Goal: Find contact information: Find contact information

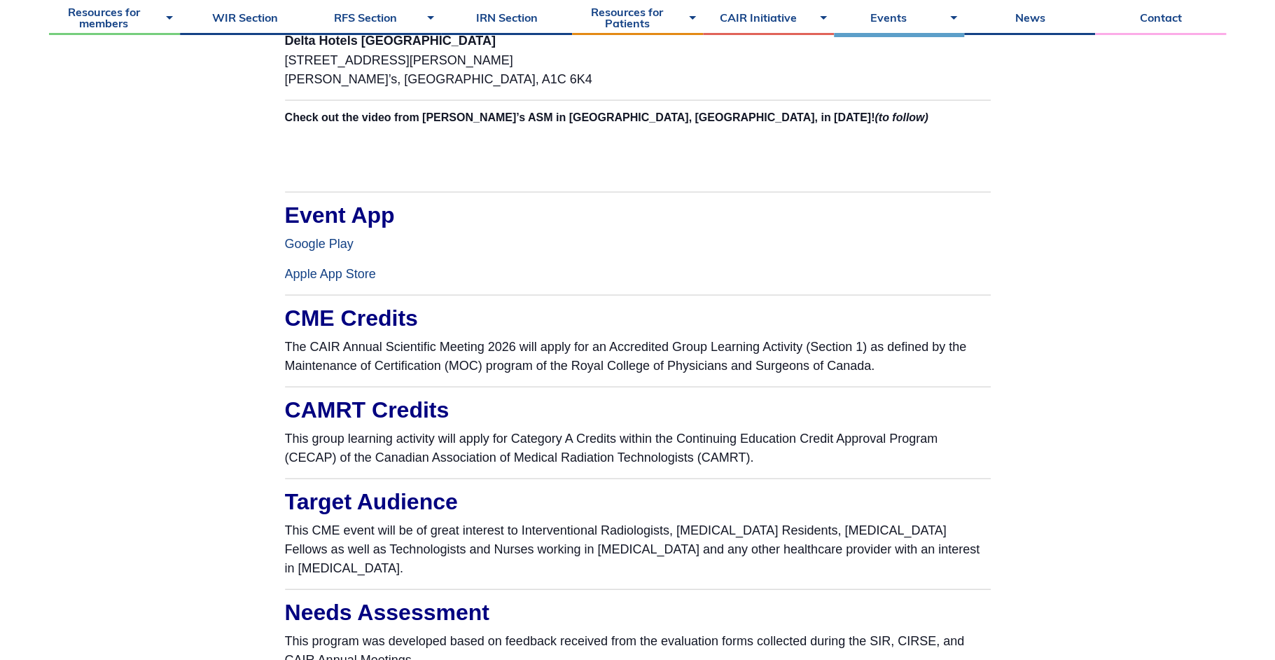
scroll to position [1541, 0]
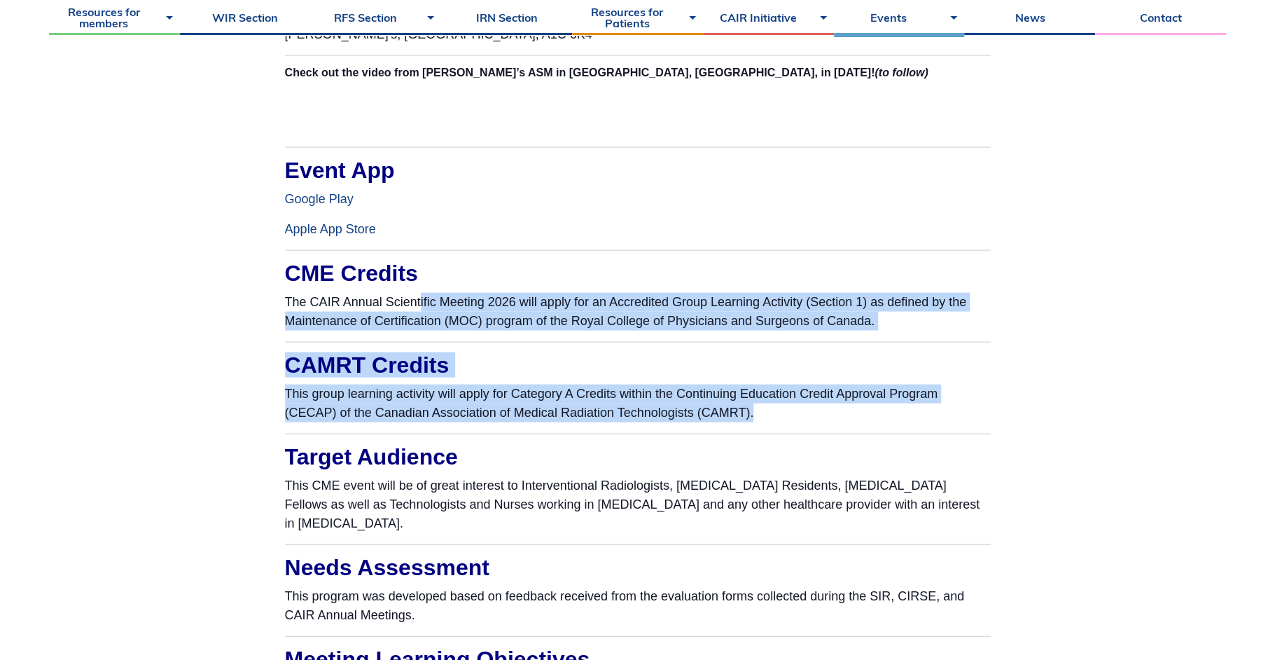
drag, startPoint x: 421, startPoint y: 303, endPoint x: 926, endPoint y: 409, distance: 515.9
drag, startPoint x: 926, startPoint y: 409, endPoint x: 912, endPoint y: 418, distance: 16.7
click at [912, 418] on p "This group learning activity will apply for Category A Credits within the Conti…" at bounding box center [638, 403] width 706 height 38
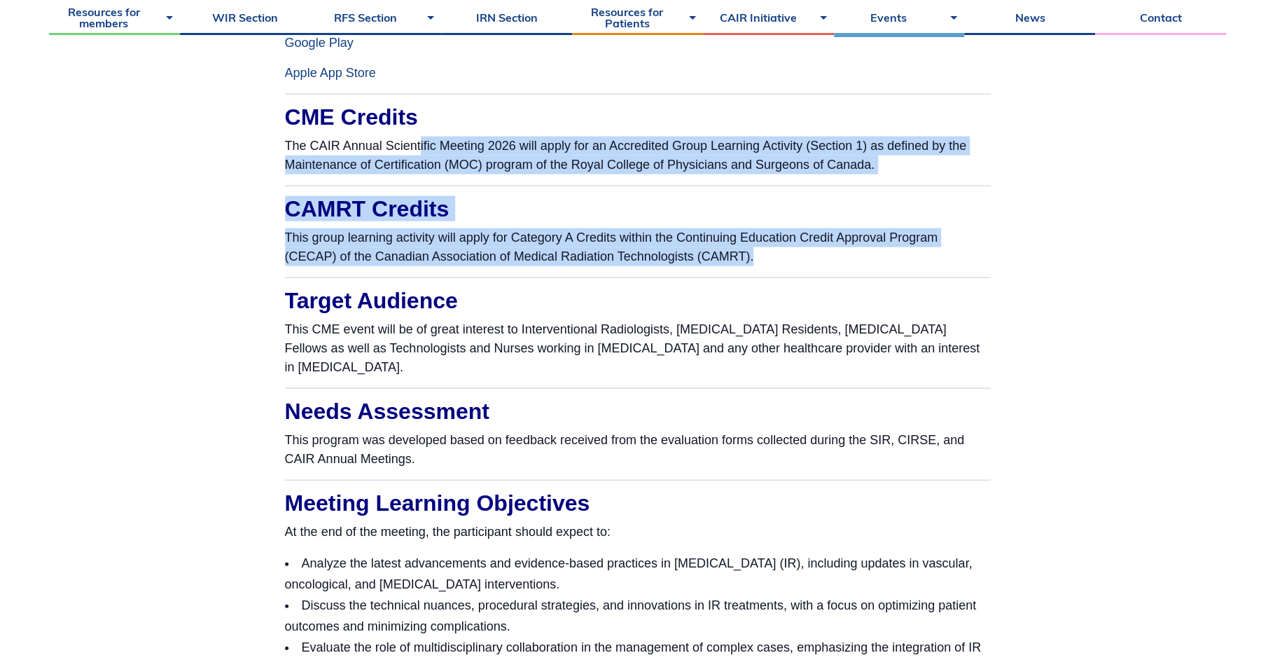
scroll to position [1821, 0]
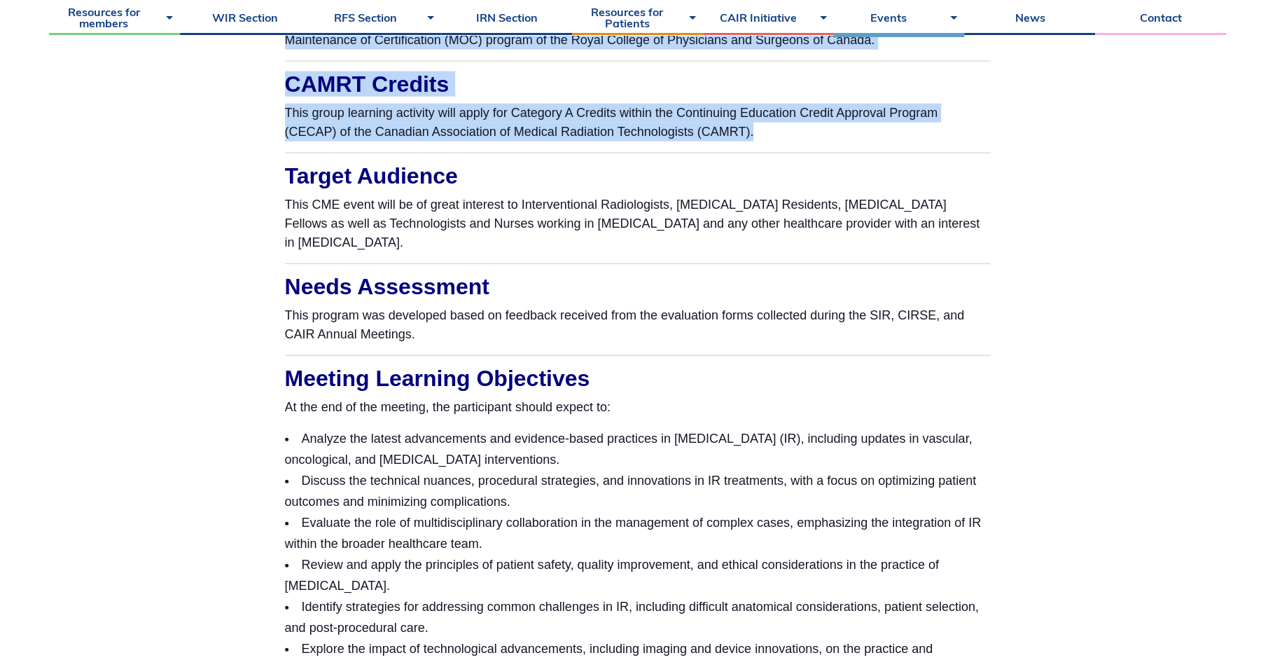
drag, startPoint x: 284, startPoint y: 200, endPoint x: 460, endPoint y: 235, distance: 179.3
click at [460, 235] on p "This CME event will be of great interest to Interventional Radiologists, [MEDIC…" at bounding box center [638, 223] width 706 height 57
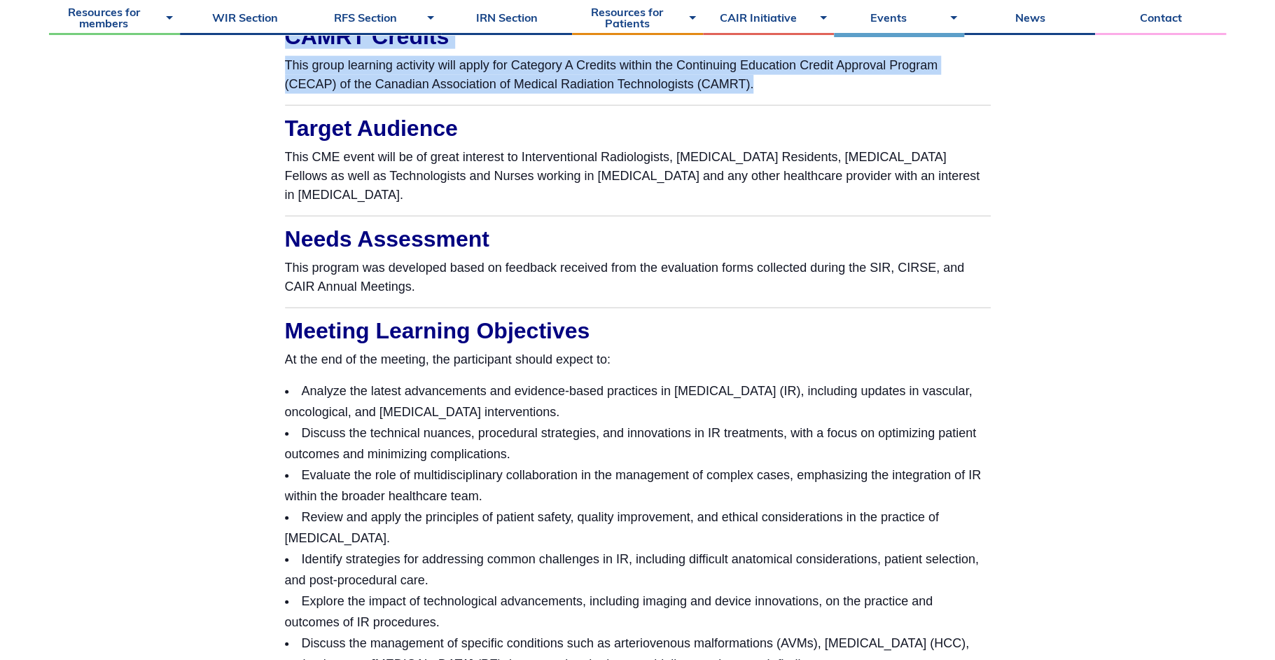
scroll to position [1961, 0]
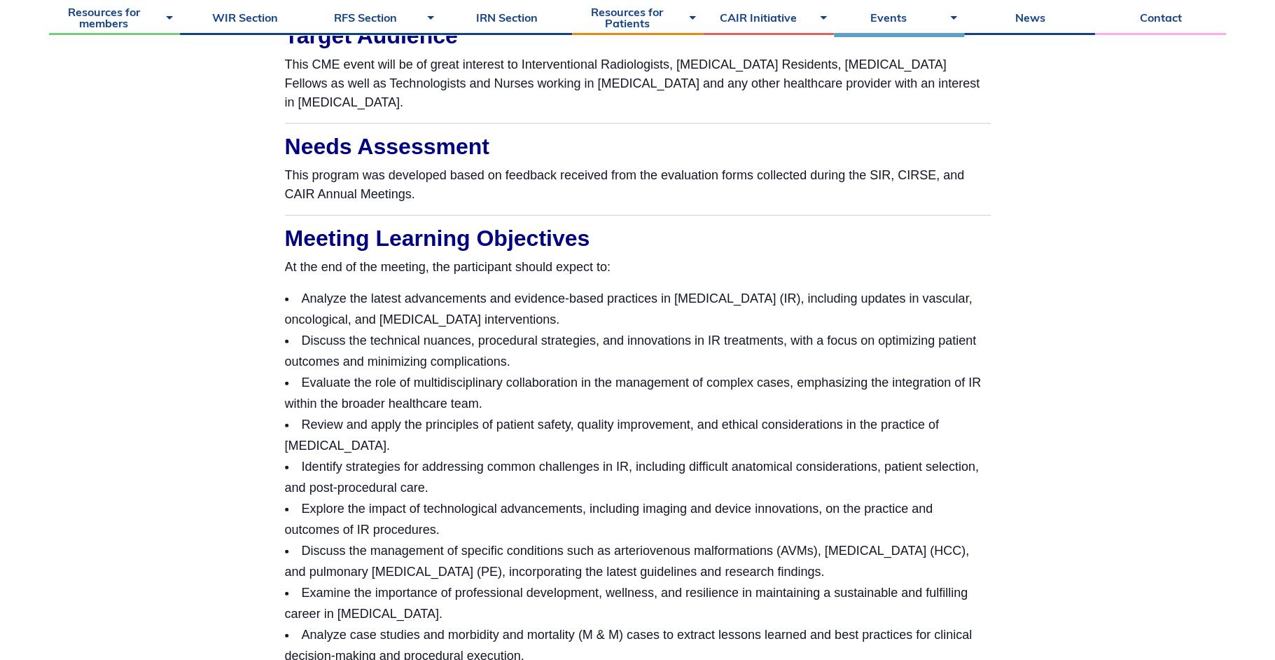
drag, startPoint x: 417, startPoint y: 196, endPoint x: 461, endPoint y: 213, distance: 46.6
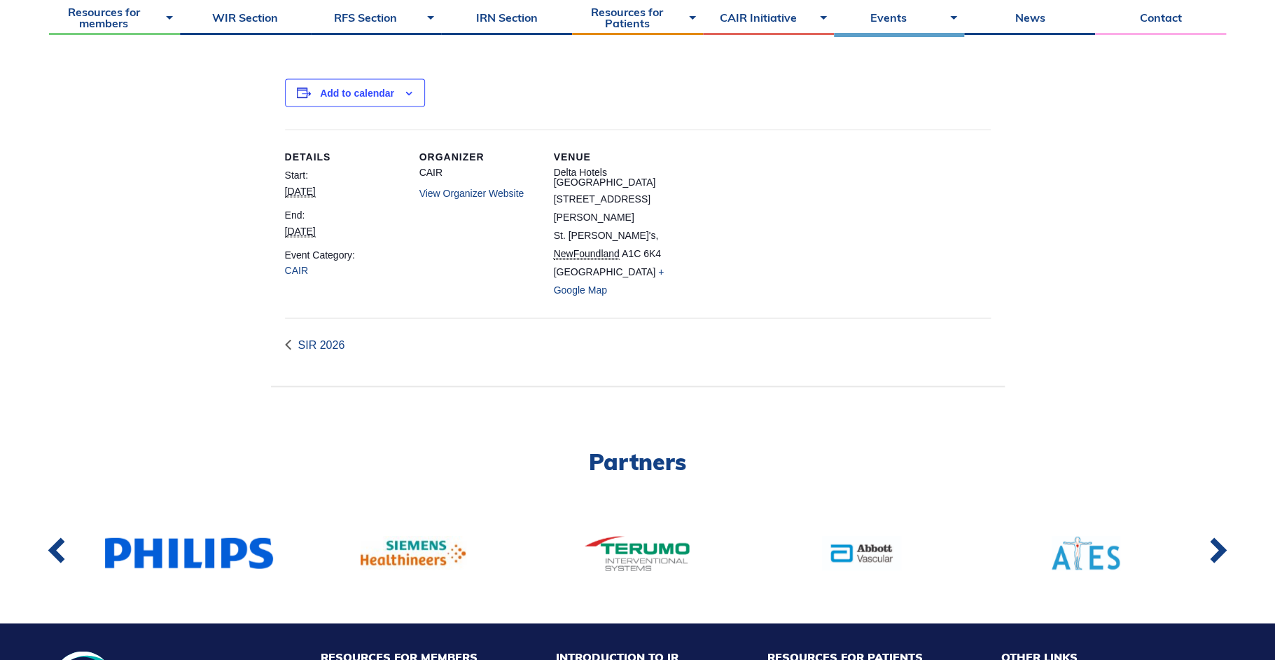
scroll to position [4833, 0]
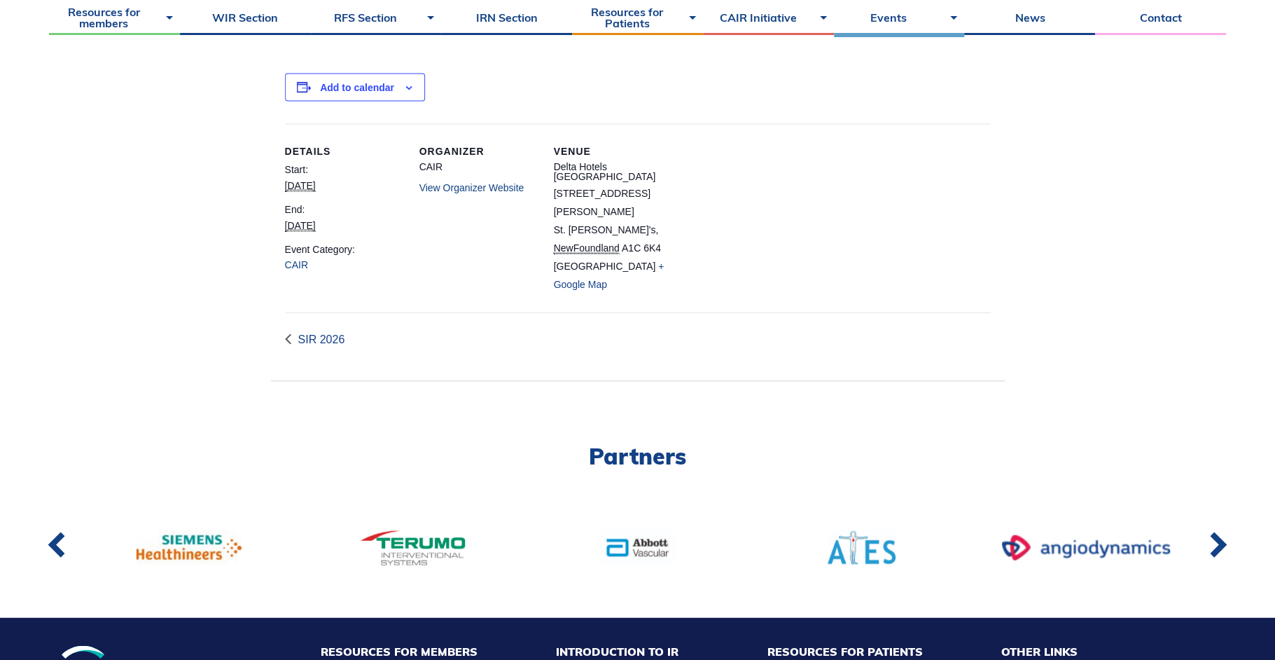
click at [476, 186] on link "View Organizer Website" at bounding box center [472, 187] width 105 height 11
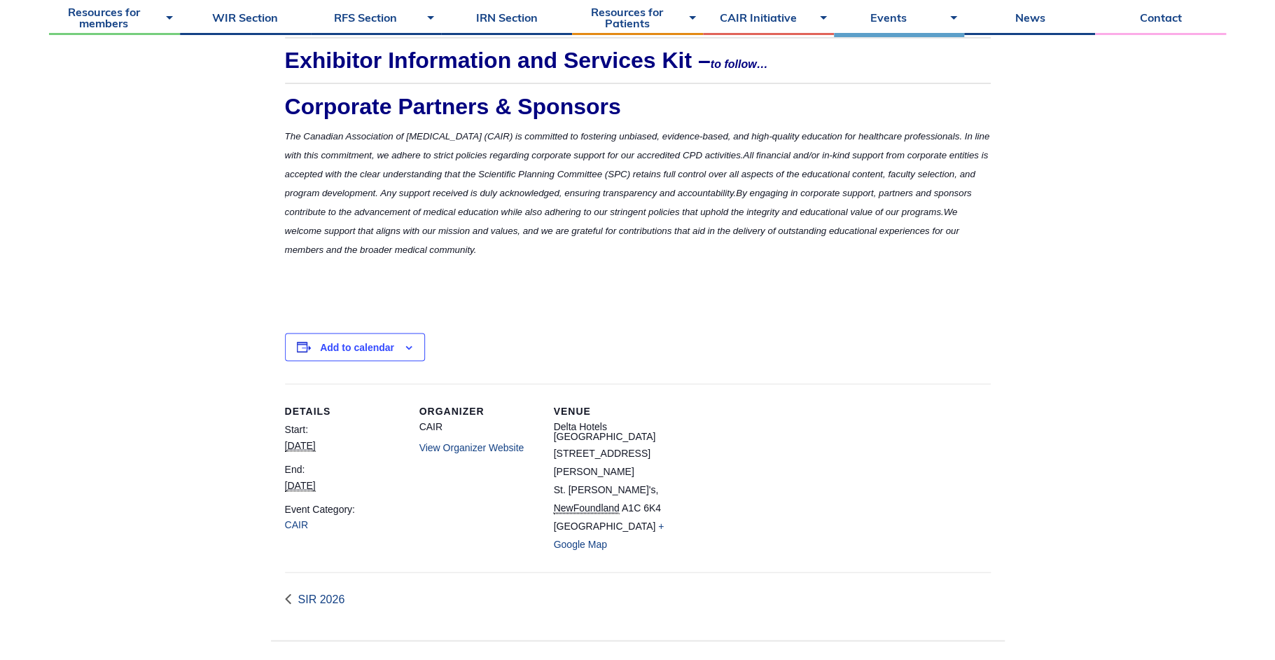
scroll to position [4272, 0]
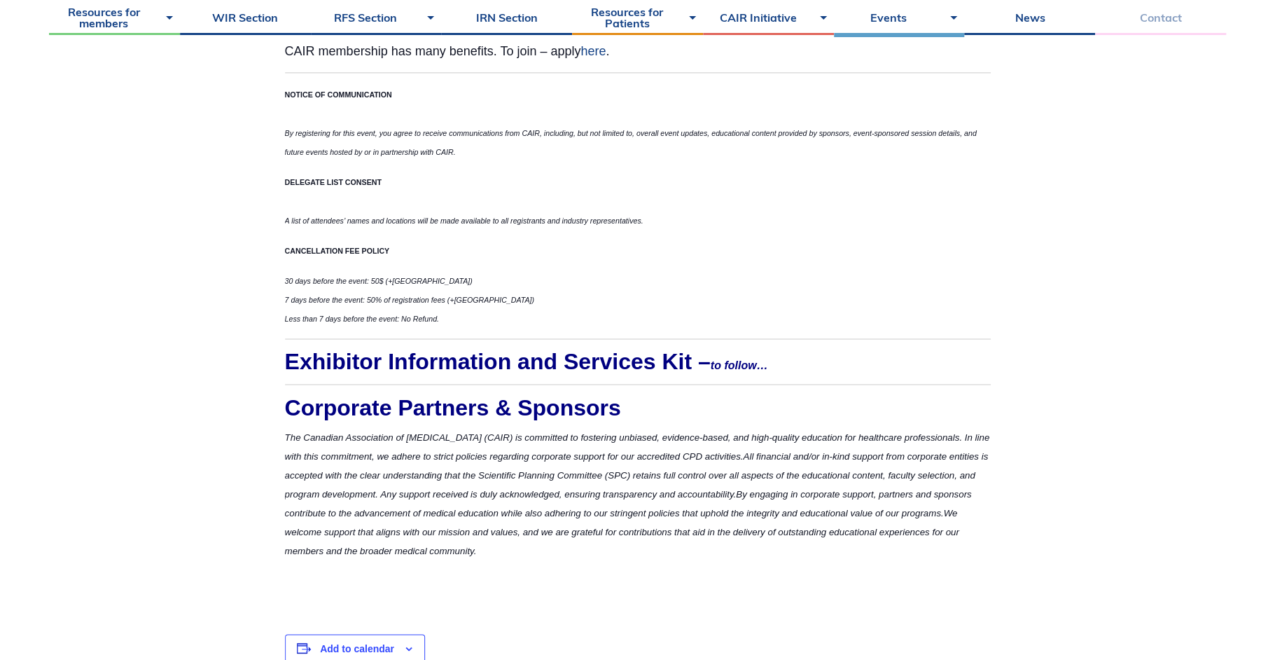
click at [1170, 18] on link "Contact" at bounding box center [1160, 17] width 131 height 35
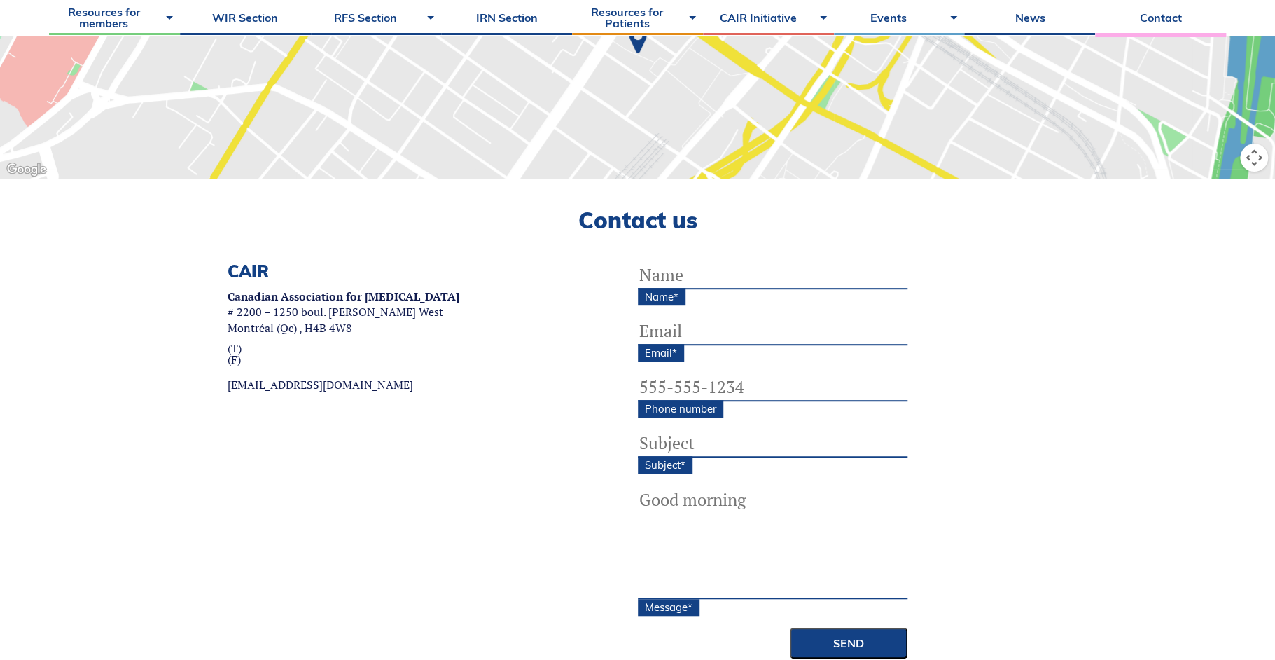
scroll to position [420, 0]
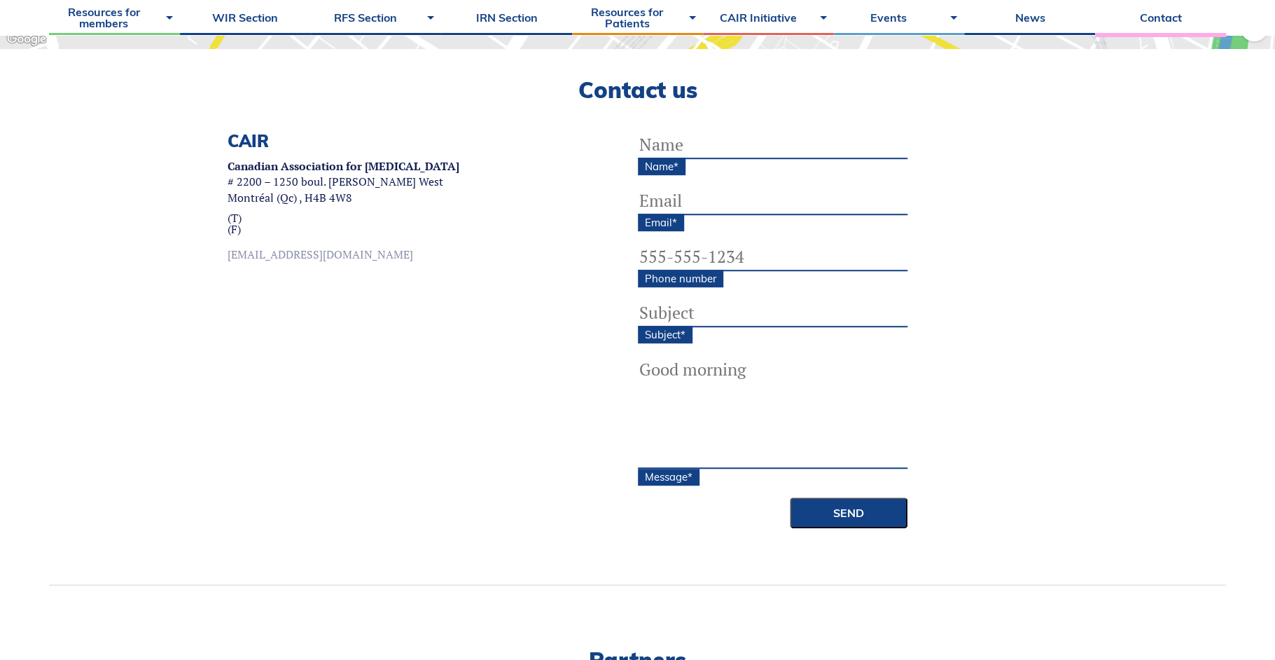
click at [335, 256] on link "[EMAIL_ADDRESS][DOMAIN_NAME]" at bounding box center [344, 254] width 232 height 11
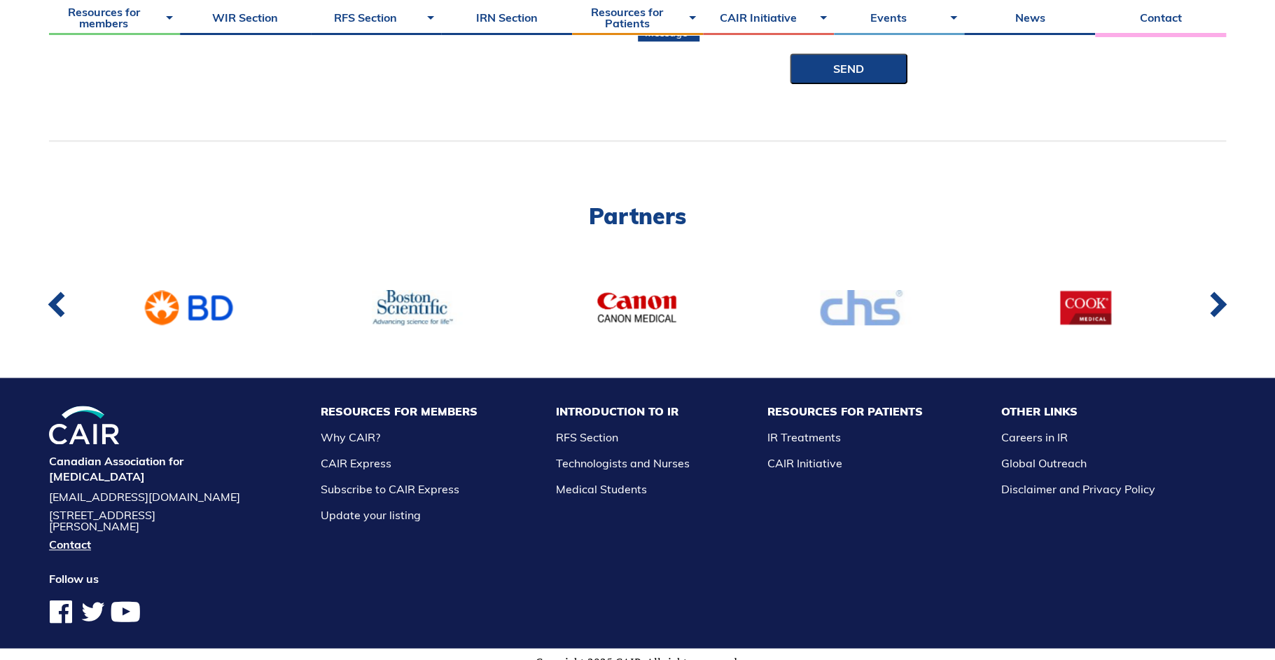
scroll to position [877, 0]
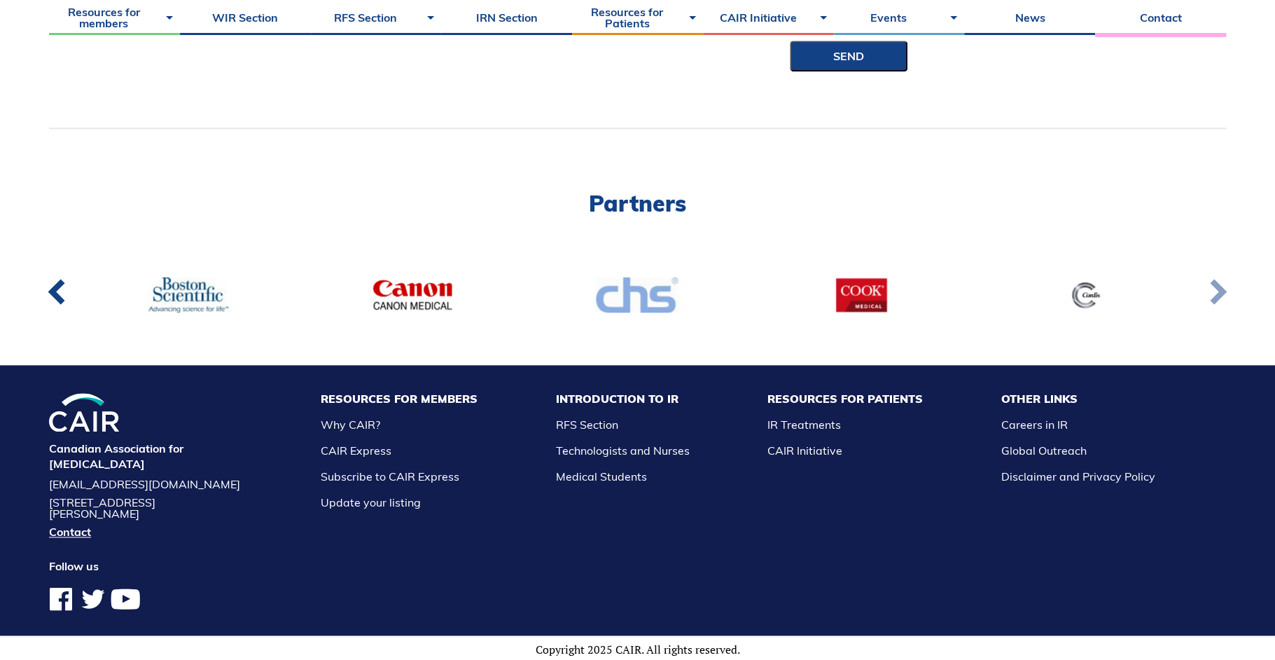
click at [1220, 289] on link at bounding box center [1218, 295] width 46 height 52
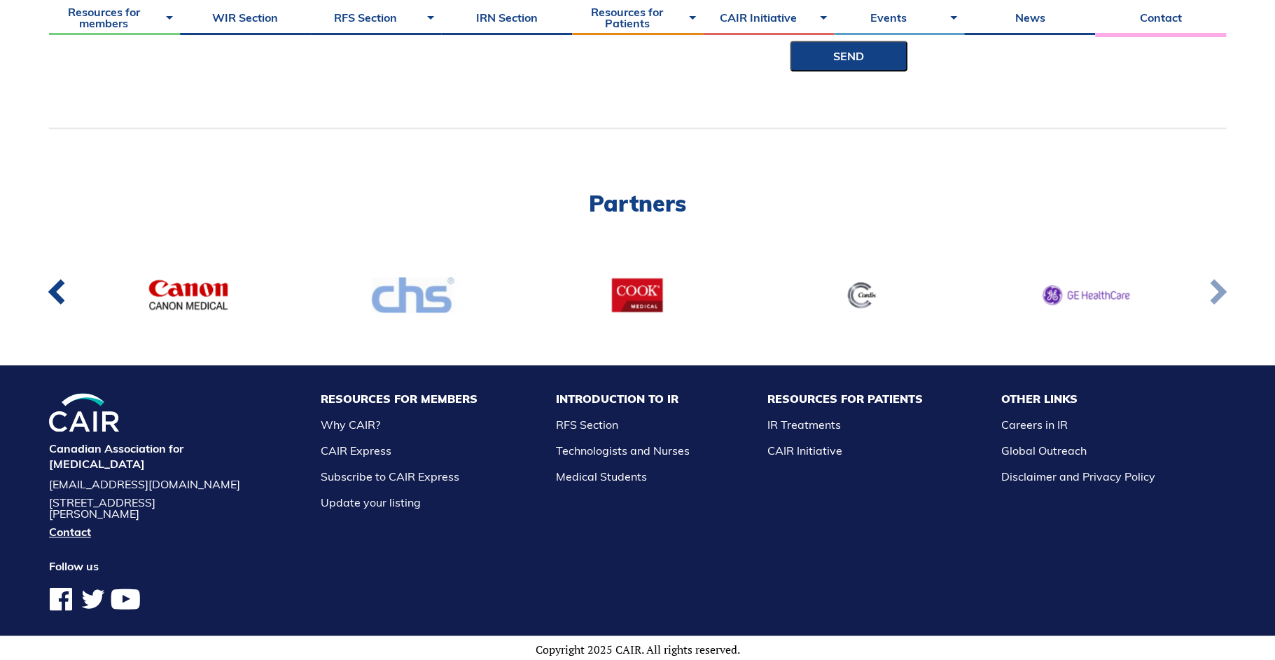
click at [1220, 289] on link at bounding box center [1218, 295] width 46 height 52
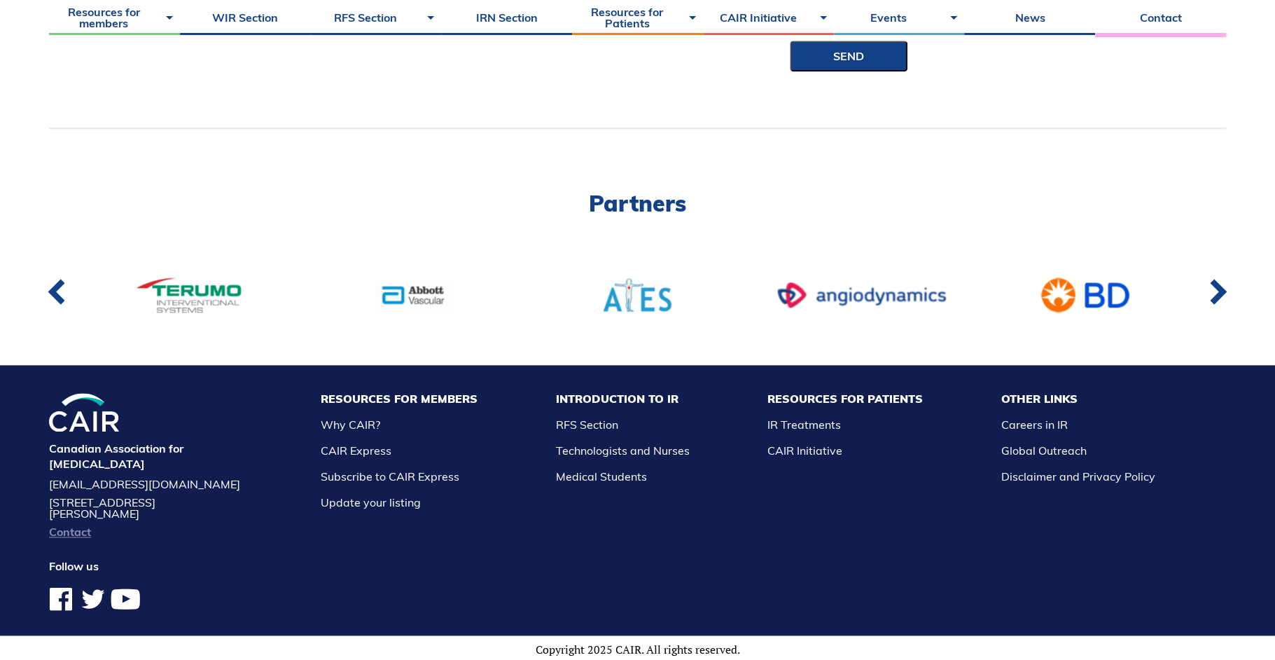
click at [55, 530] on link "Contact" at bounding box center [145, 531] width 193 height 11
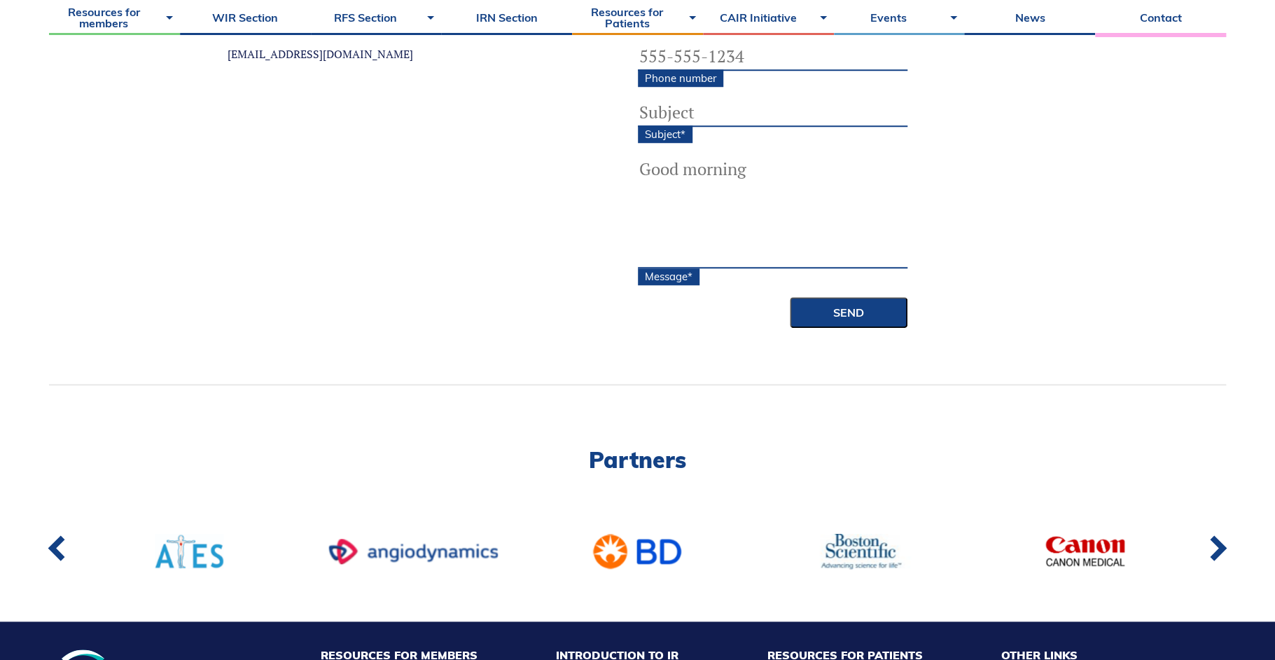
scroll to position [700, 0]
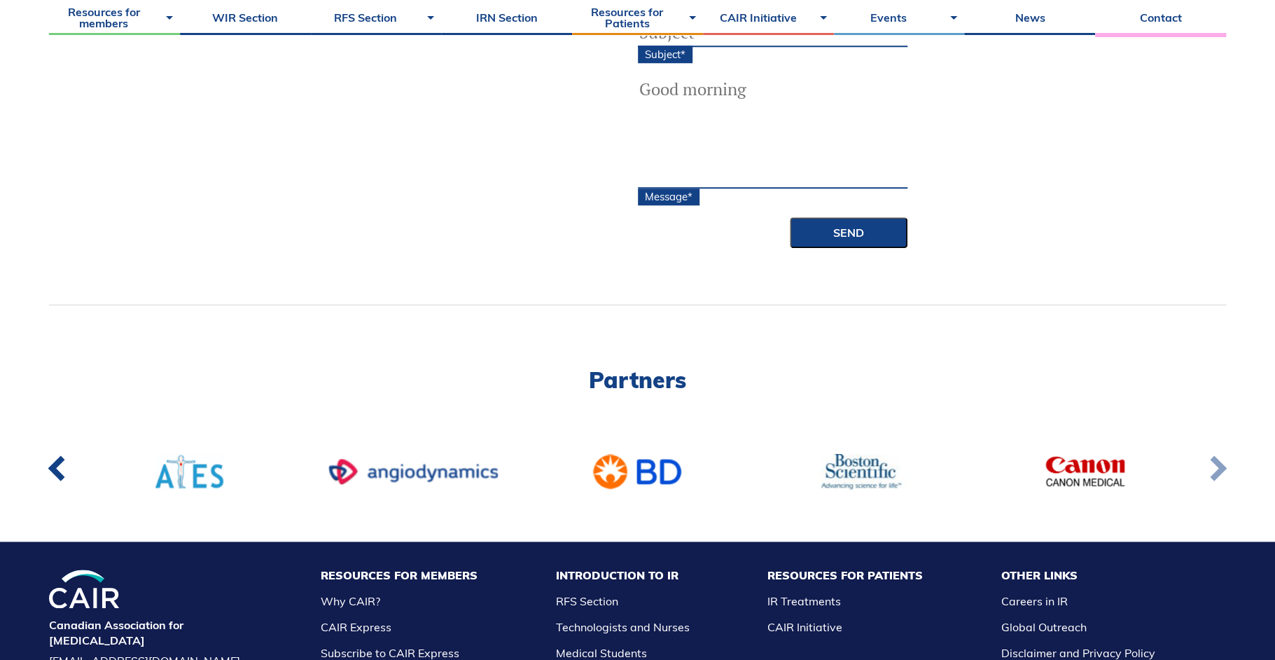
click at [1212, 471] on link at bounding box center [1218, 471] width 46 height 52
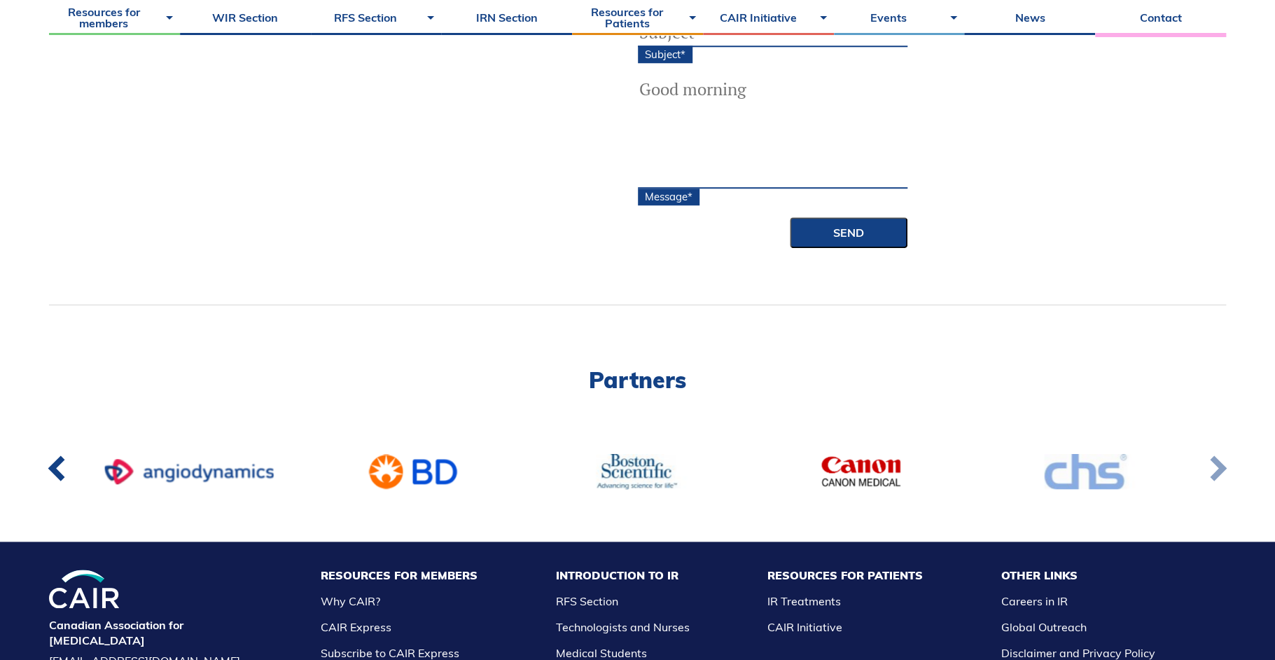
click at [1212, 471] on link at bounding box center [1218, 471] width 46 height 52
click at [1213, 468] on link at bounding box center [1218, 471] width 46 height 52
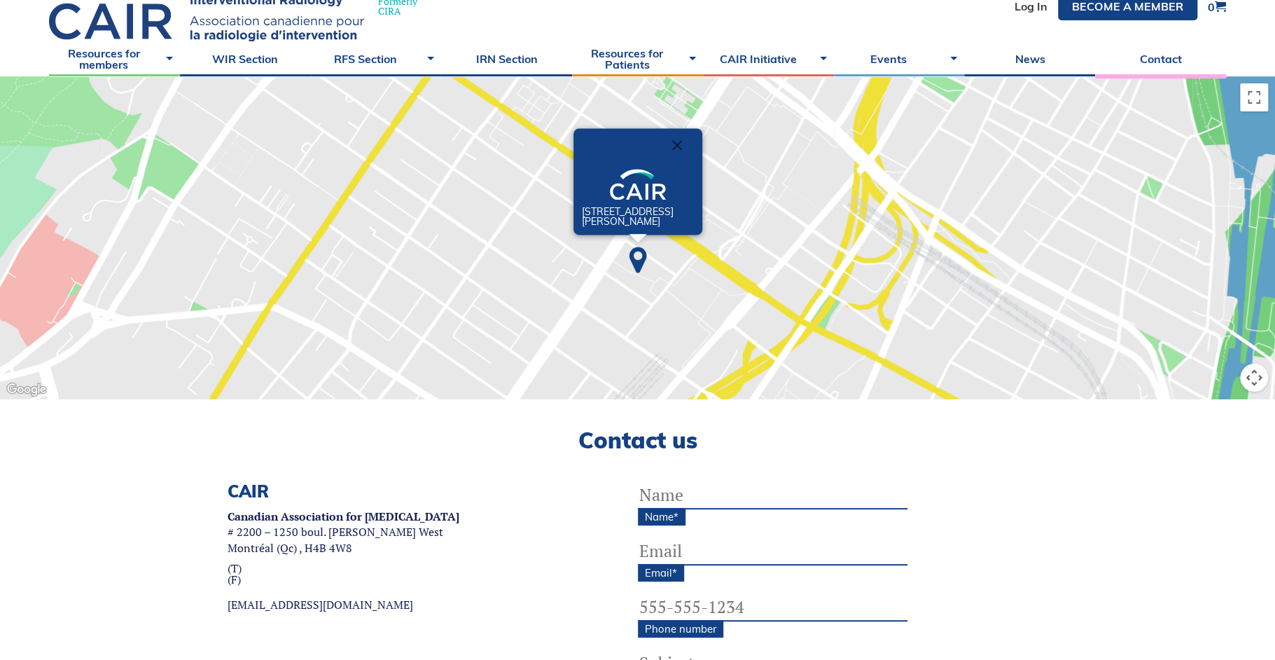
scroll to position [0, 0]
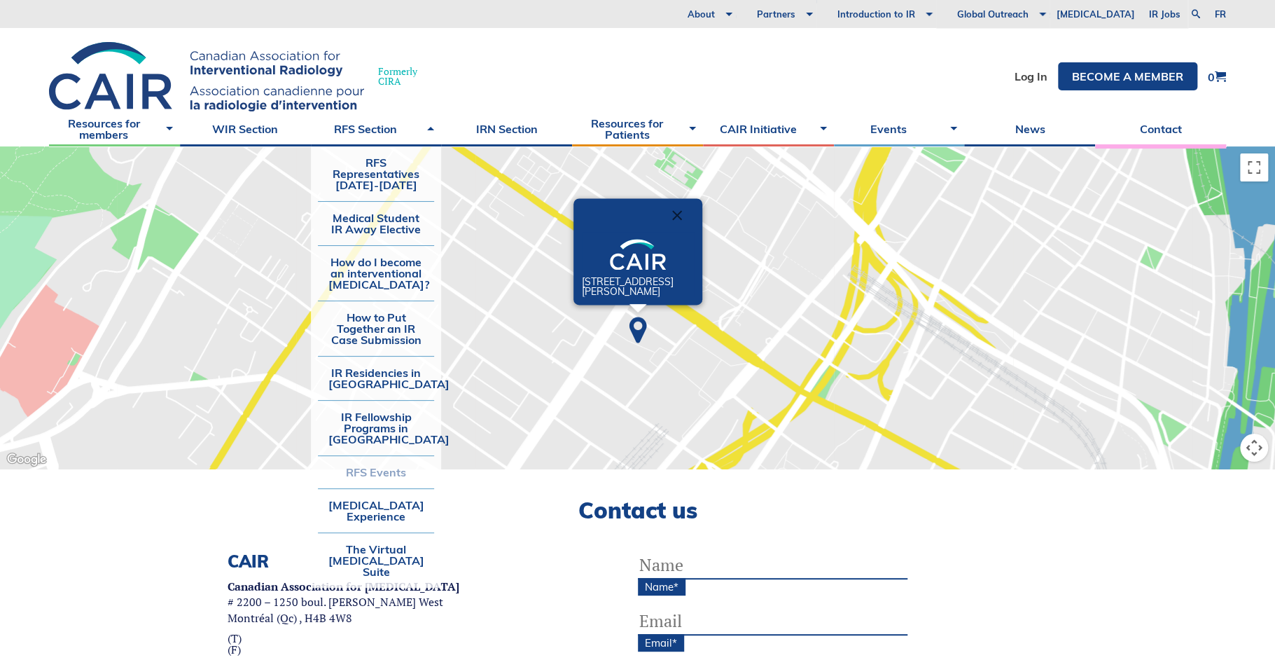
click at [364, 475] on link "RFS Events" at bounding box center [376, 472] width 117 height 32
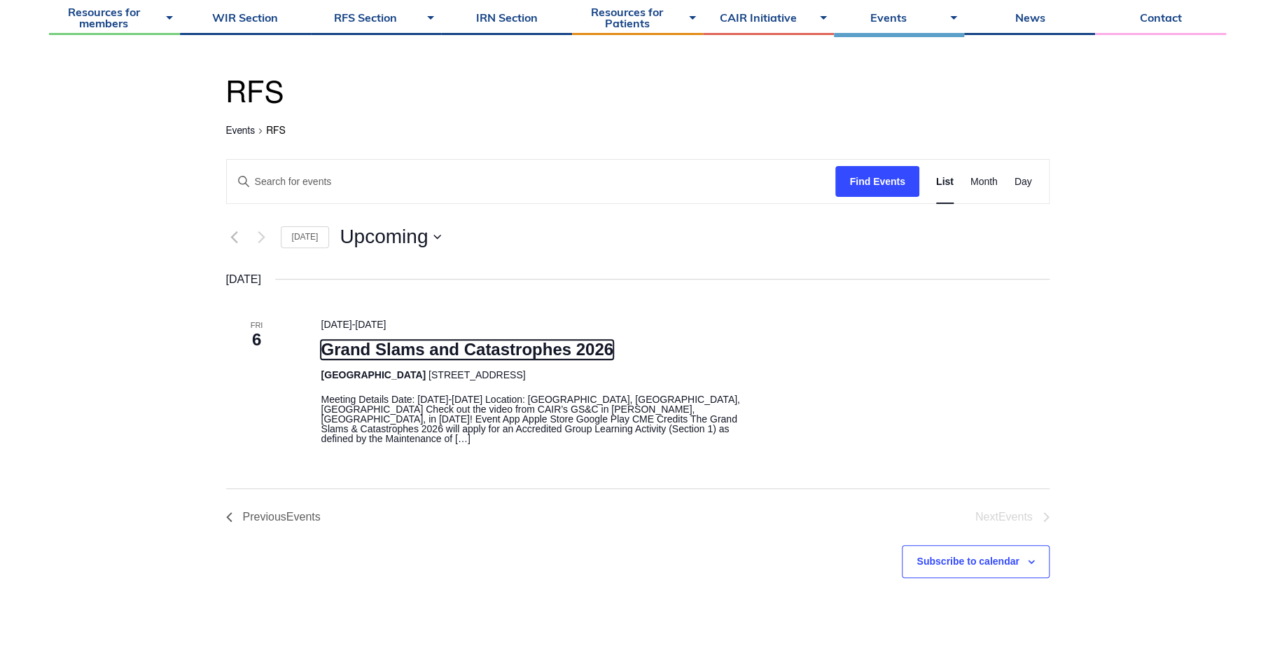
scroll to position [140, 0]
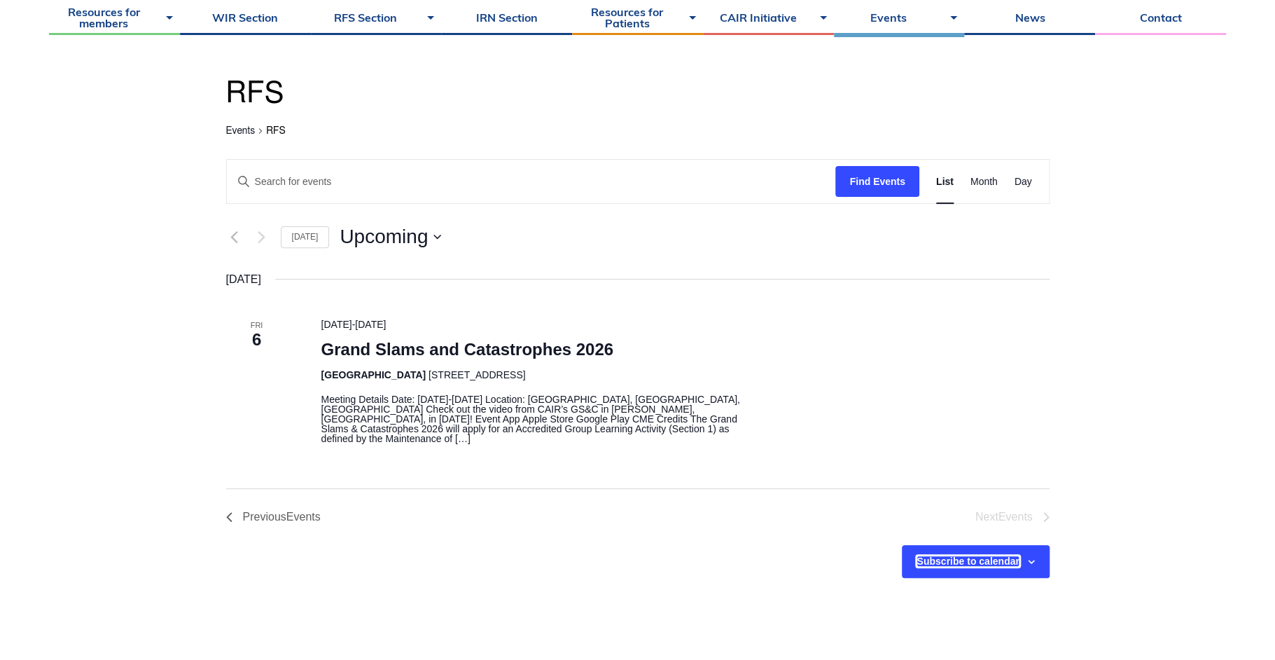
click at [962, 555] on button "Subscribe to calendar" at bounding box center [968, 560] width 102 height 11
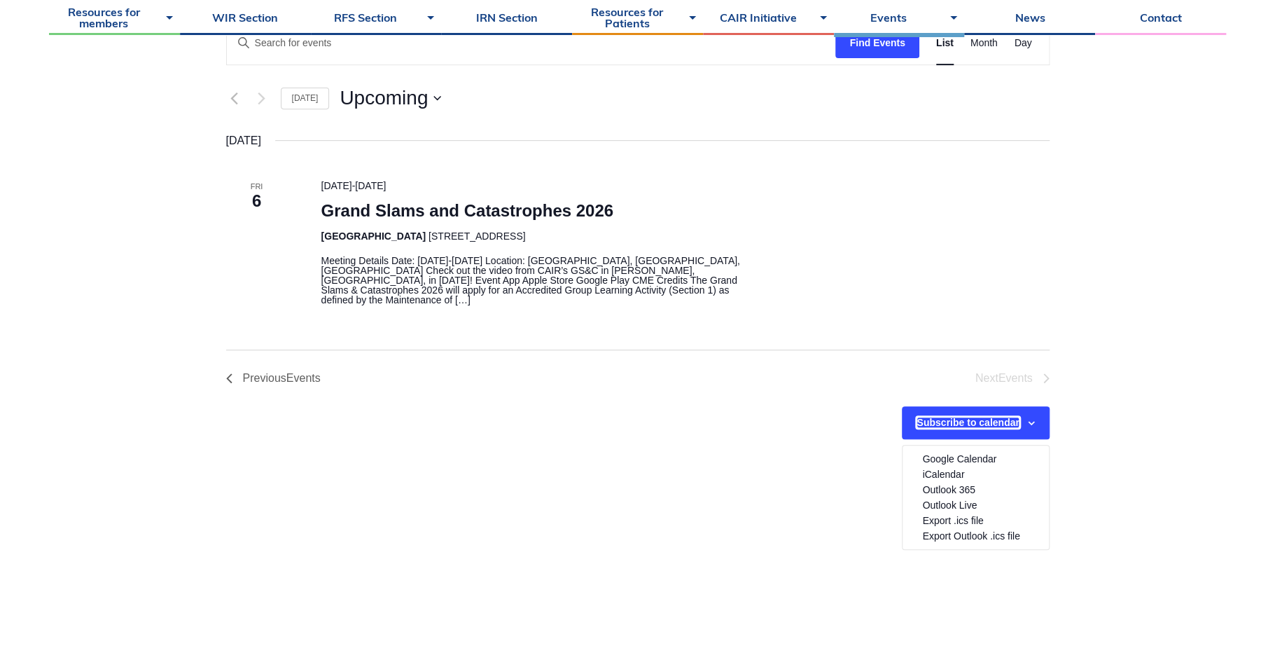
scroll to position [280, 0]
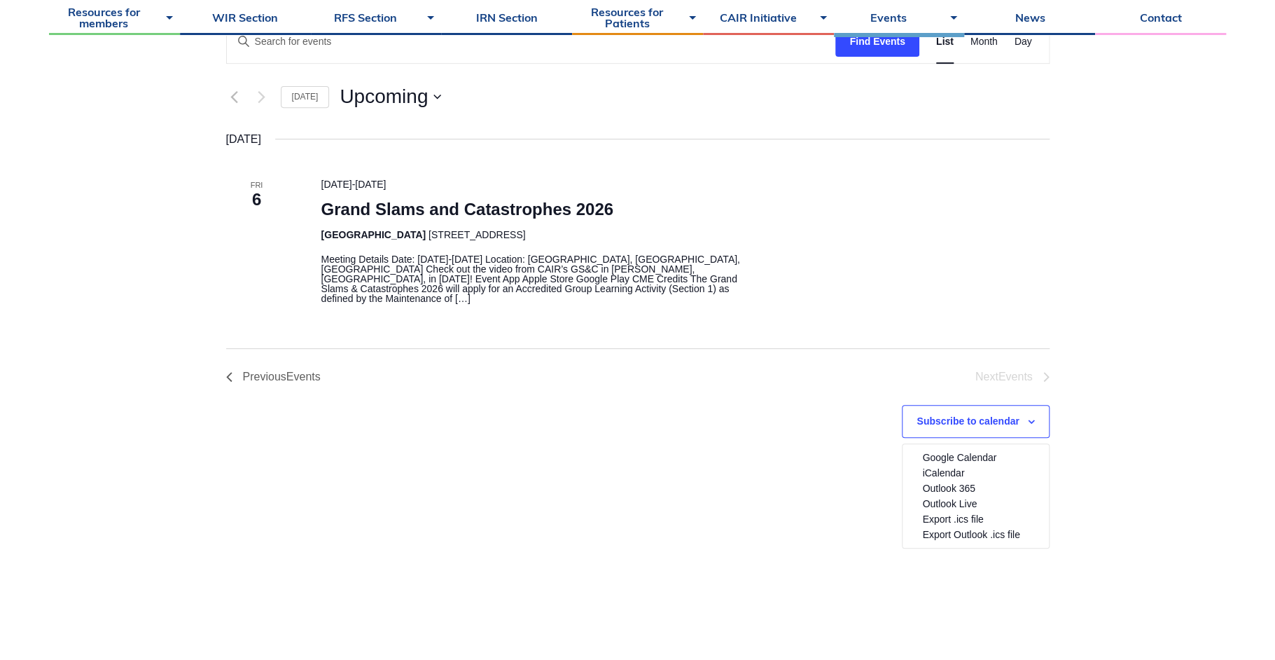
drag, startPoint x: 735, startPoint y: 374, endPoint x: 700, endPoint y: 362, distance: 37.0
click at [734, 382] on div "Subscribe to calendar Google Calendar iCalendar Outlook 365 Outlook Live Export…" at bounding box center [638, 473] width 824 height 183
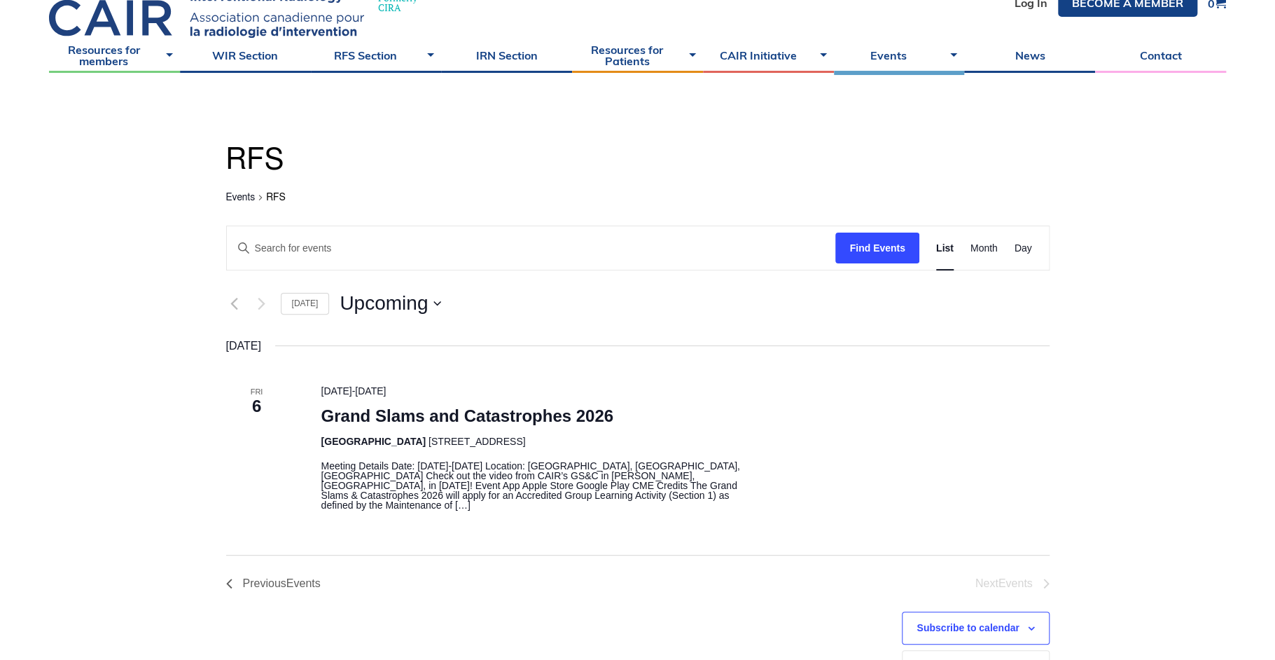
scroll to position [0, 0]
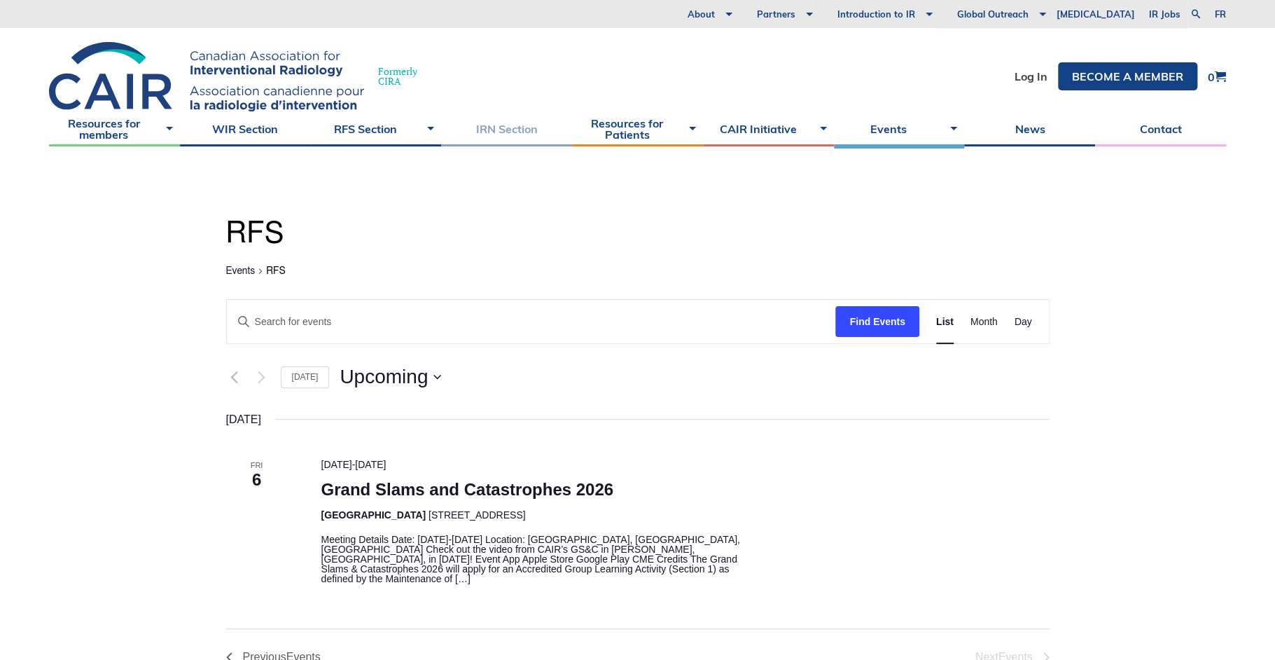
click at [504, 136] on link "IRN Section" at bounding box center [506, 128] width 131 height 35
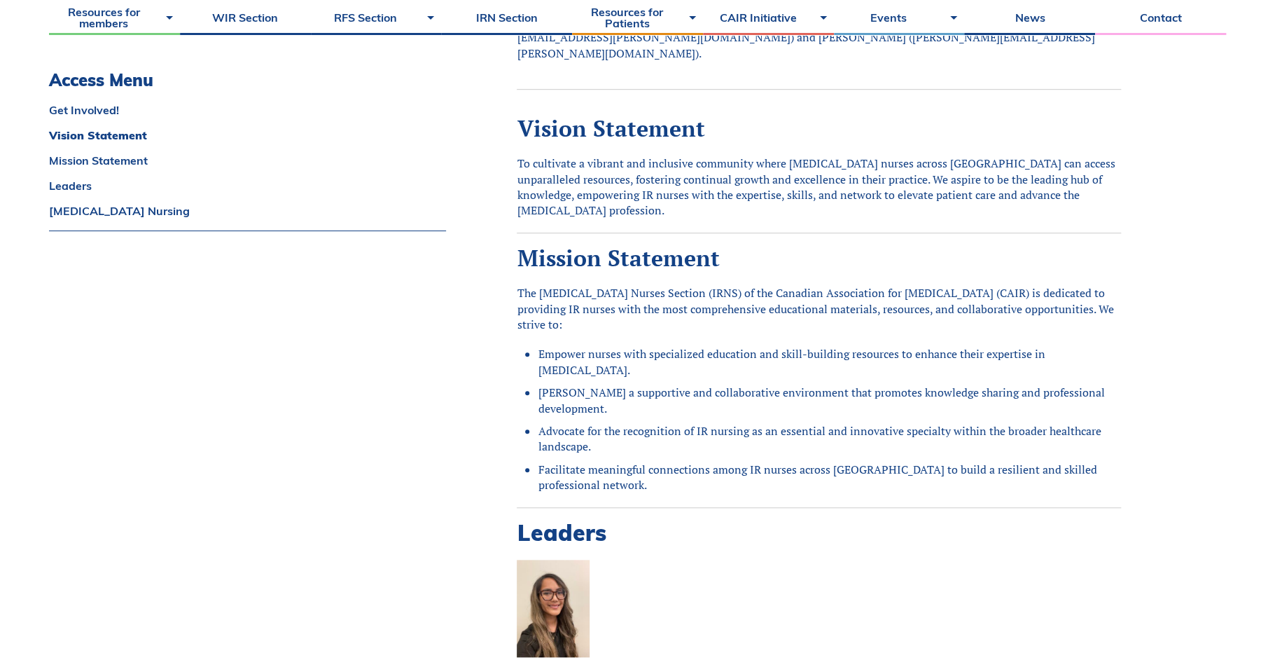
scroll to position [490, 0]
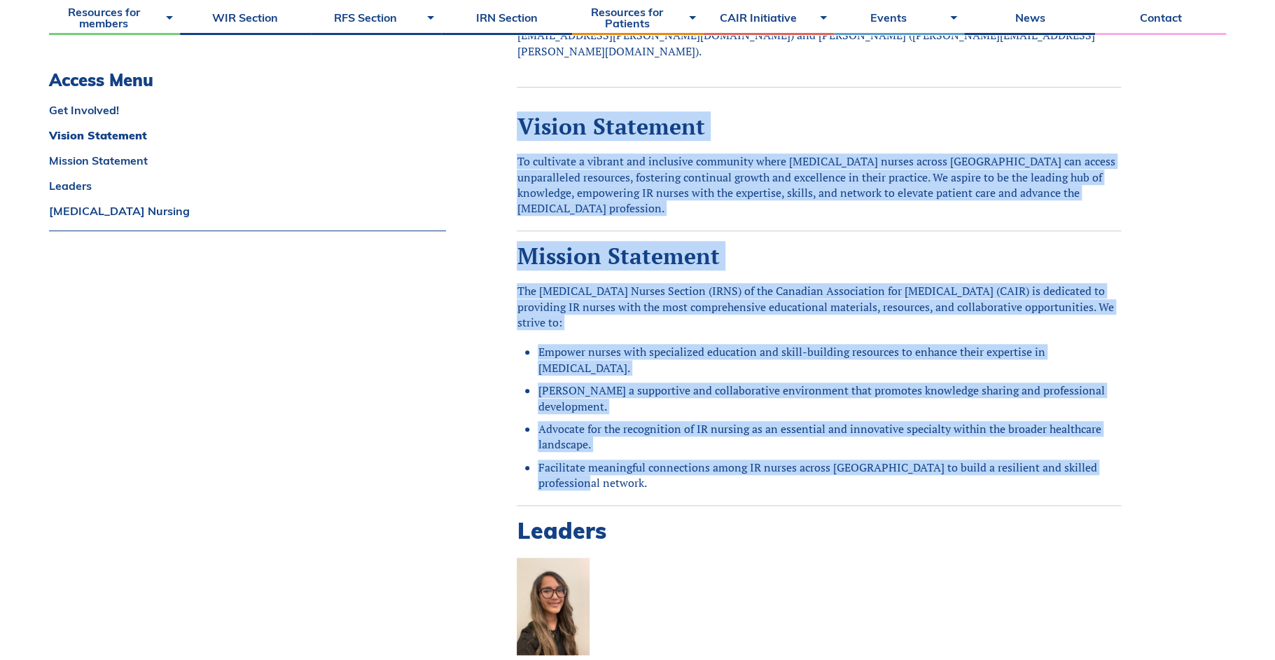
drag, startPoint x: 525, startPoint y: 120, endPoint x: 646, endPoint y: 455, distance: 355.6
click at [646, 459] on li "Facilitate meaningful connections among IR nurses across [GEOGRAPHIC_DATA] to b…" at bounding box center [829, 475] width 583 height 32
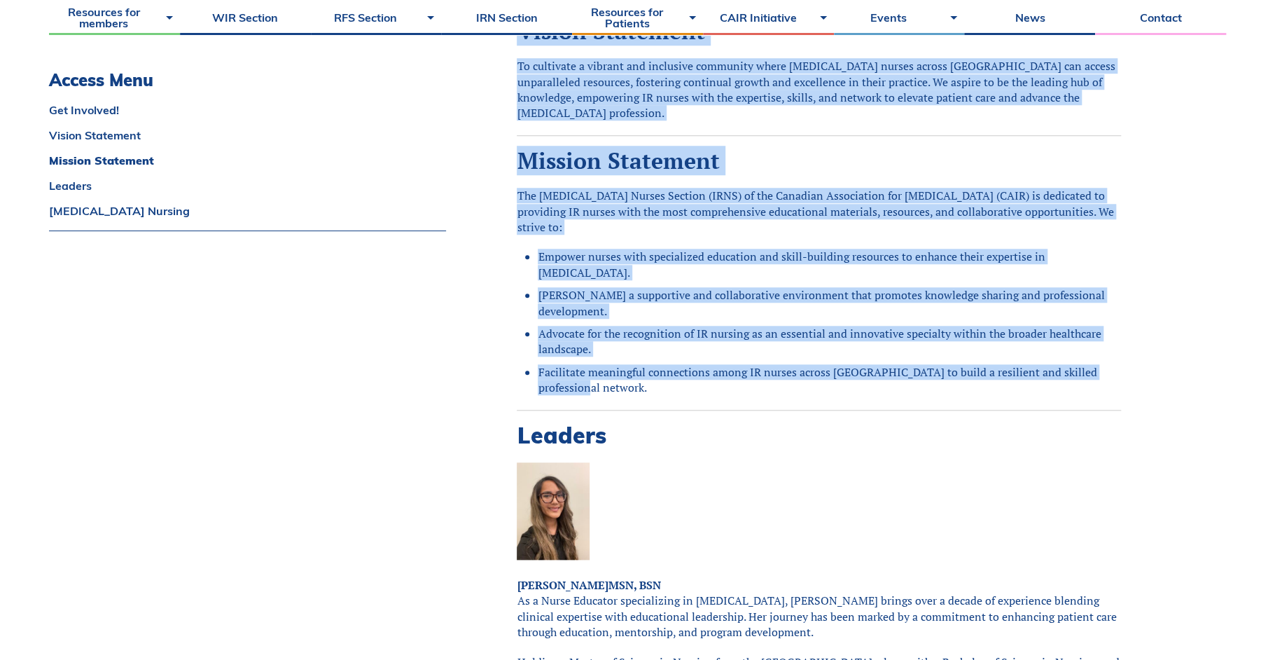
scroll to position [911, 0]
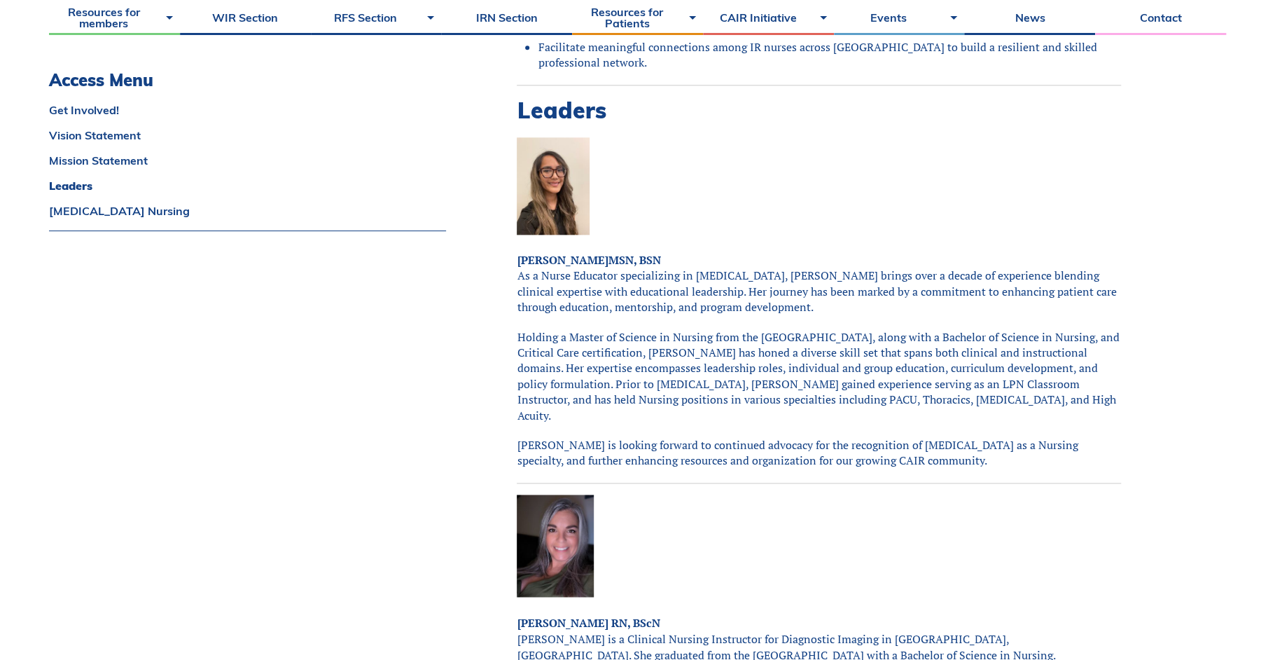
click at [723, 329] on p "Holding a Master of Science in Nursing from the [GEOGRAPHIC_DATA], along with a…" at bounding box center [819, 376] width 604 height 94
drag, startPoint x: 524, startPoint y: 255, endPoint x: 884, endPoint y: 410, distance: 391.9
click at [882, 410] on div "Get Involved! Are you an IR nurse or work with one who is passionate about IR n…" at bounding box center [819, 498] width 604 height 1956
drag, startPoint x: 949, startPoint y: 417, endPoint x: 491, endPoint y: 238, distance: 491.6
click at [491, 238] on div "Get Involved! Are you an IR nurse or work with one who is passionate about IR n…" at bounding box center [854, 498] width 745 height 2026
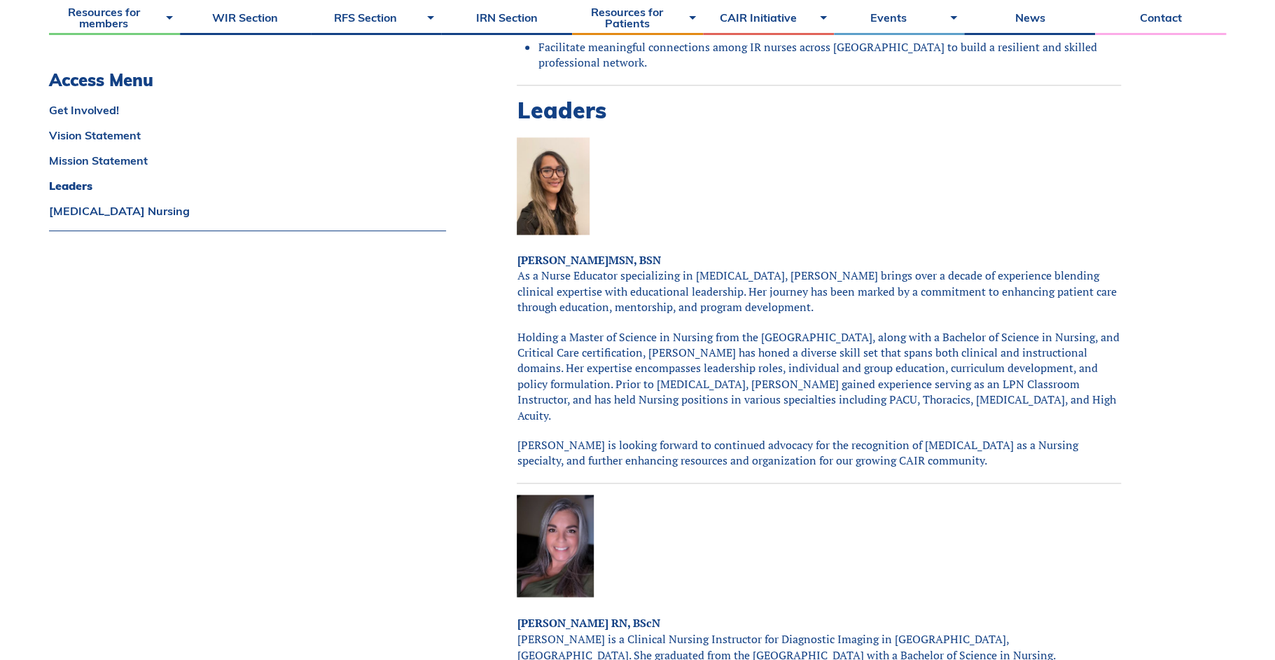
drag, startPoint x: 491, startPoint y: 238, endPoint x: 500, endPoint y: 265, distance: 28.8
click at [500, 265] on div "Get Involved! Are you an IR nurse or work with one who is passionate about IR n…" at bounding box center [854, 498] width 745 height 2026
click at [638, 283] on p "[PERSON_NAME] MSN, BSN As a Nurse Educator specializing in [MEDICAL_DATA], [PER…" at bounding box center [819, 283] width 604 height 63
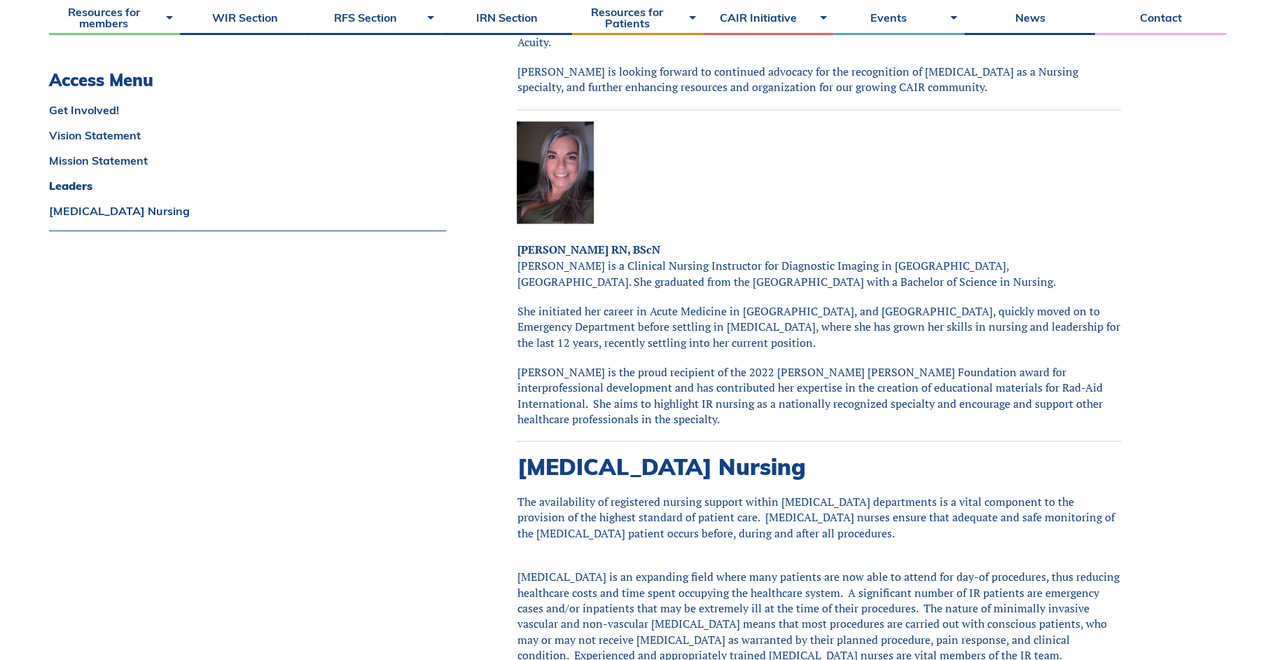
scroll to position [1002, 0]
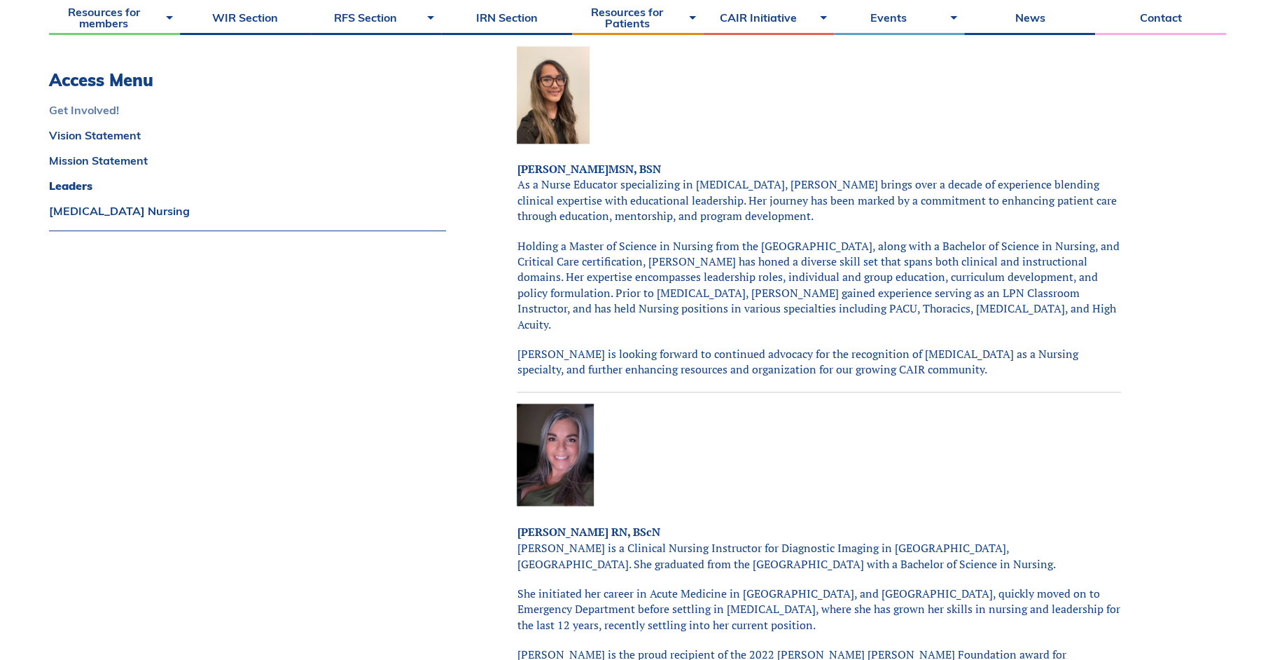
click at [74, 110] on link "Get Involved!" at bounding box center [247, 109] width 397 height 11
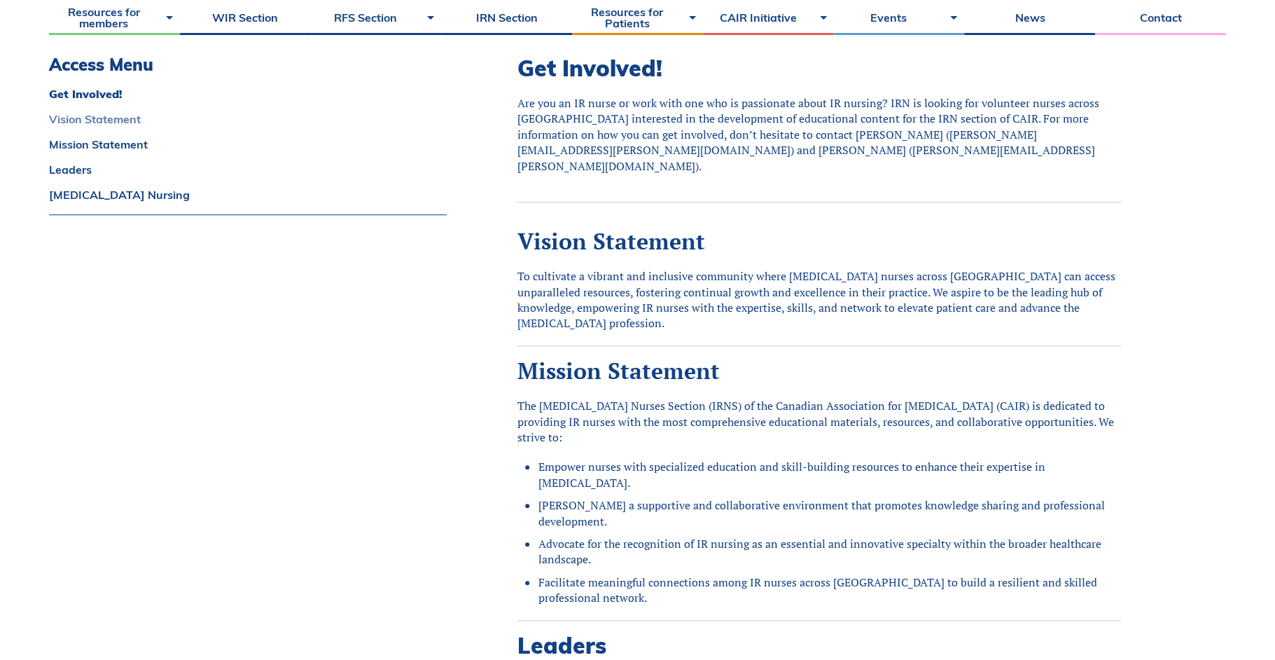
scroll to position [359, 0]
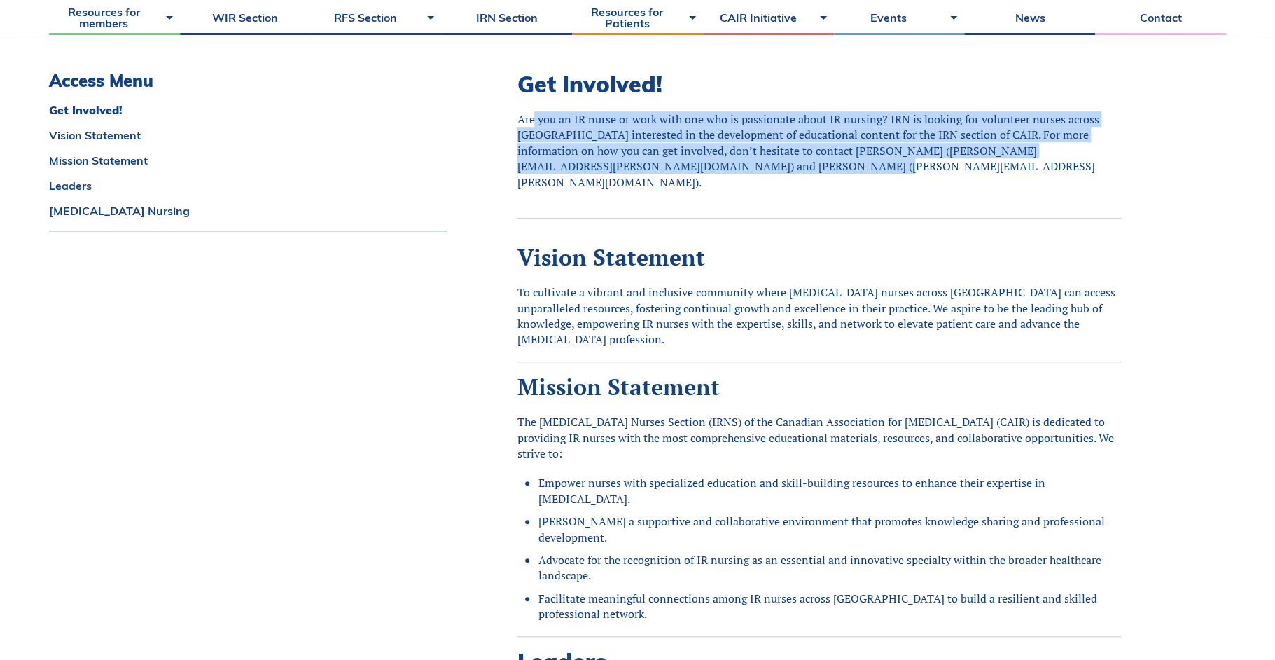
drag, startPoint x: 534, startPoint y: 122, endPoint x: 663, endPoint y: 165, distance: 135.3
click at [663, 165] on div "Are you an IR nurse or work with one who is passionate about IR nursing? IRN is…" at bounding box center [819, 150] width 604 height 78
click at [665, 167] on div "Are you an IR nurse or work with one who is passionate about IR nursing? IRN is…" at bounding box center [819, 150] width 604 height 78
drag, startPoint x: 526, startPoint y: 116, endPoint x: 943, endPoint y: 152, distance: 418.3
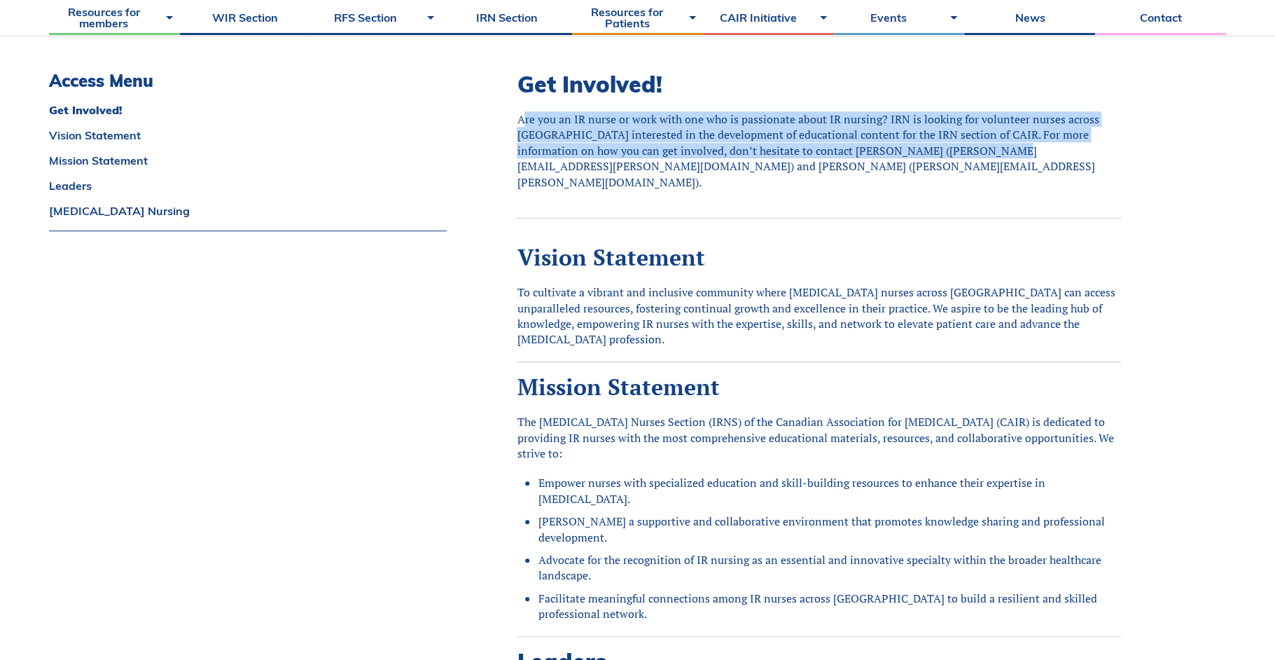
click at [943, 152] on div "Are you an IR nurse or work with one who is passionate about IR nursing? IRN is…" at bounding box center [819, 150] width 604 height 78
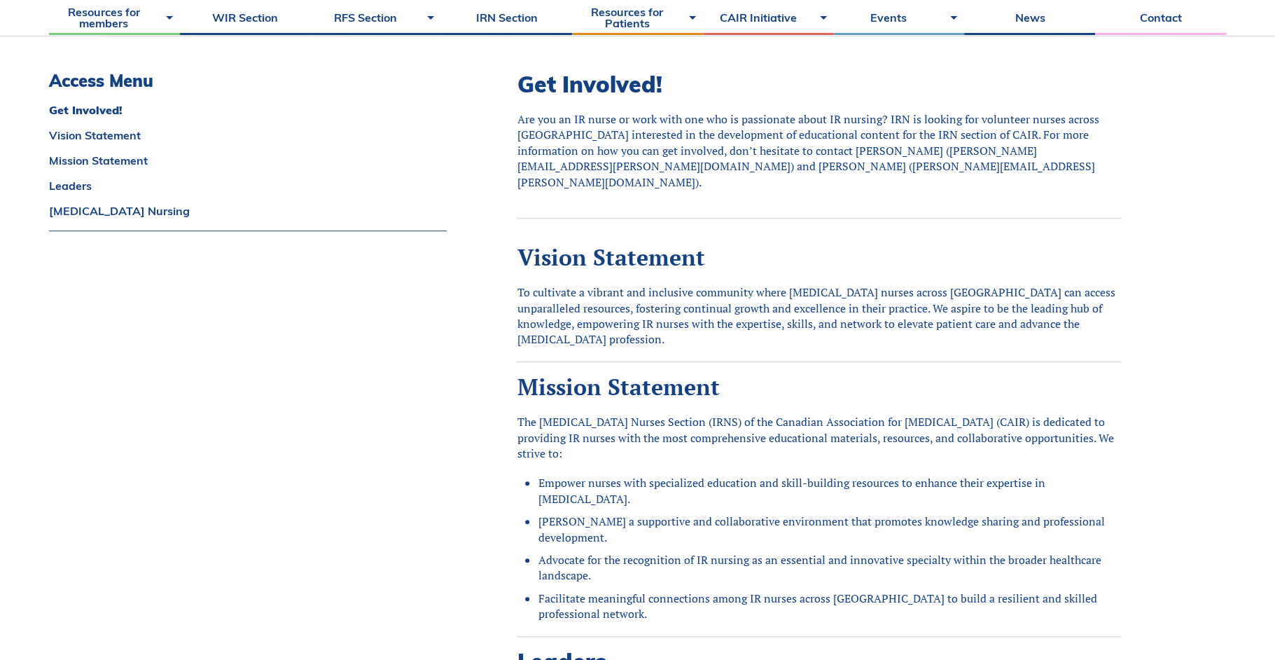
drag, startPoint x: 943, startPoint y: 152, endPoint x: 941, endPoint y: 175, distance: 23.2
